Goal: Navigation & Orientation: Find specific page/section

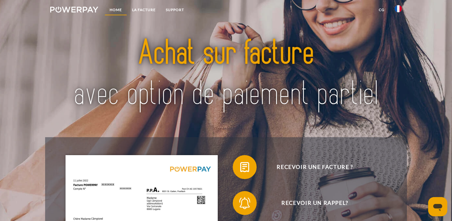
click at [116, 7] on link "Home" at bounding box center [116, 9] width 22 height 11
click at [117, 8] on link "Home" at bounding box center [116, 9] width 22 height 11
click at [116, 9] on link "Home" at bounding box center [116, 9] width 22 height 11
click at [143, 10] on link "LA FACTURE" at bounding box center [144, 9] width 34 height 11
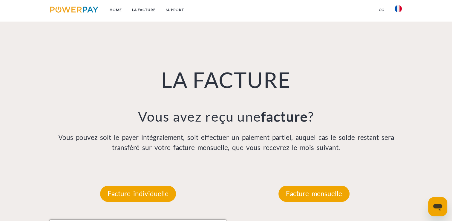
scroll to position [418, 0]
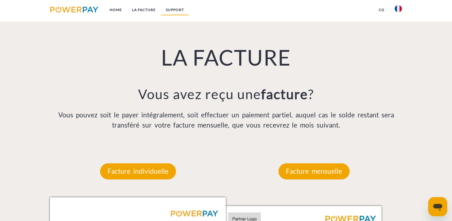
click at [178, 10] on link "Support" at bounding box center [175, 9] width 28 height 11
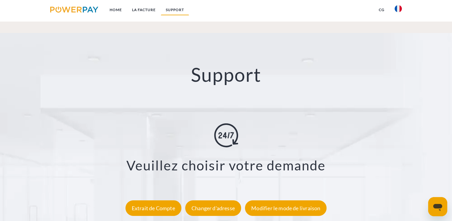
scroll to position [1030, 0]
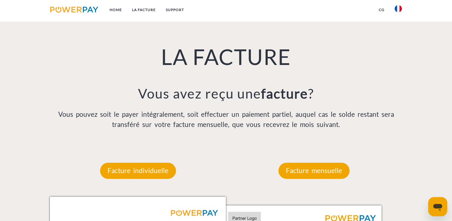
scroll to position [418, 0]
